Goal: Download file/media

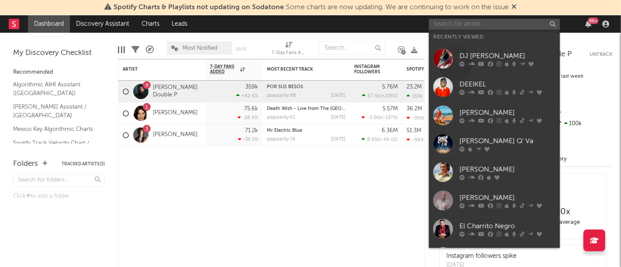
click at [459, 19] on input "text" at bounding box center [494, 24] width 131 height 11
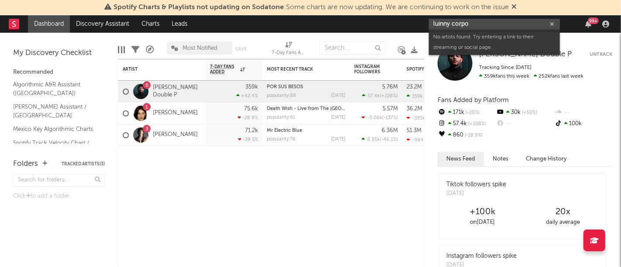
drag, startPoint x: 480, startPoint y: 26, endPoint x: 411, endPoint y: 29, distance: 69.0
click at [411, 29] on nav "Dashboard Discovery Assistant Charts Leads luinny corpo 99 +" at bounding box center [310, 23] width 621 height 17
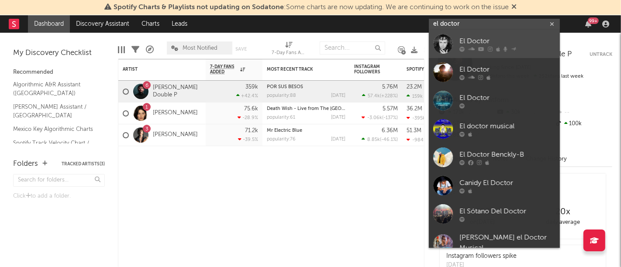
type input "el doctor"
click at [441, 46] on div at bounding box center [443, 44] width 20 height 20
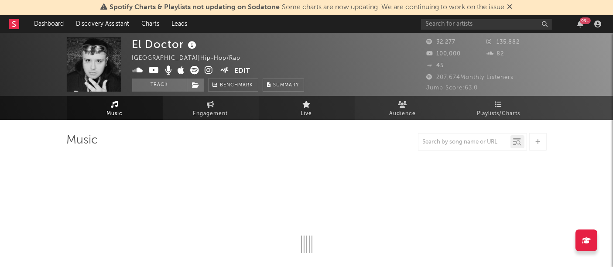
select select "6m"
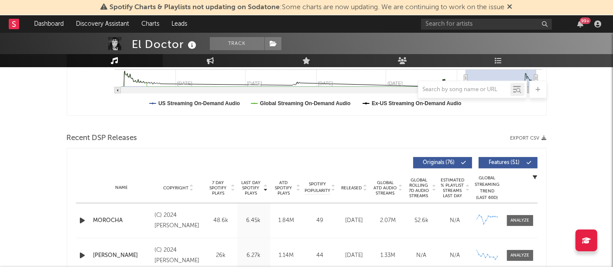
scroll to position [274, 0]
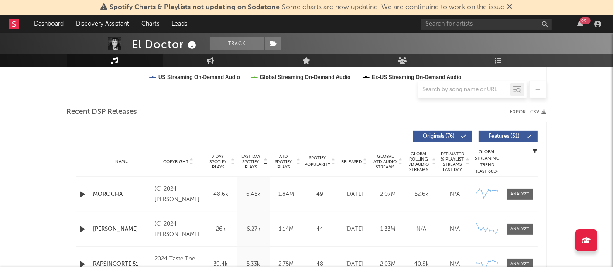
click at [544, 113] on icon "button" at bounding box center [544, 112] width 5 height 5
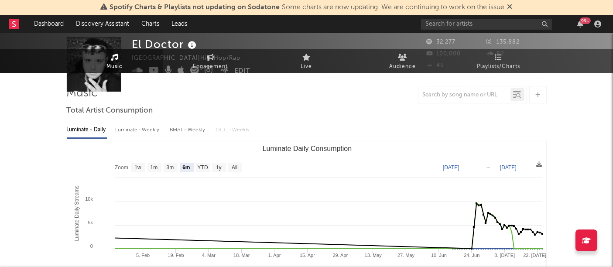
scroll to position [0, 0]
